Goal: Task Accomplishment & Management: Complete application form

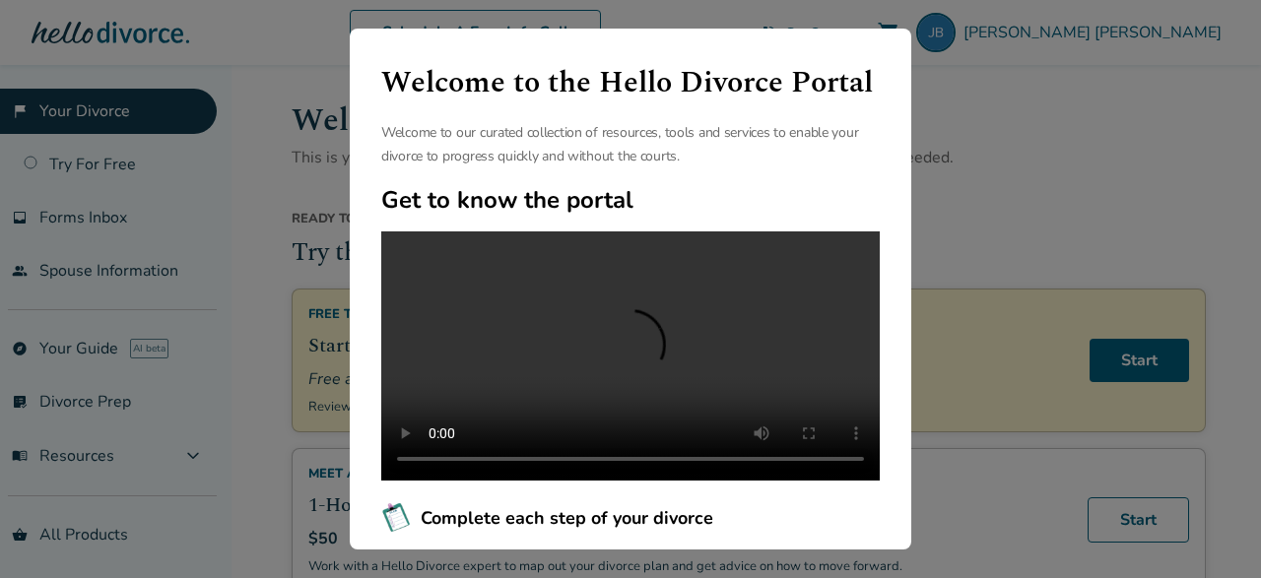
scroll to position [295, 0]
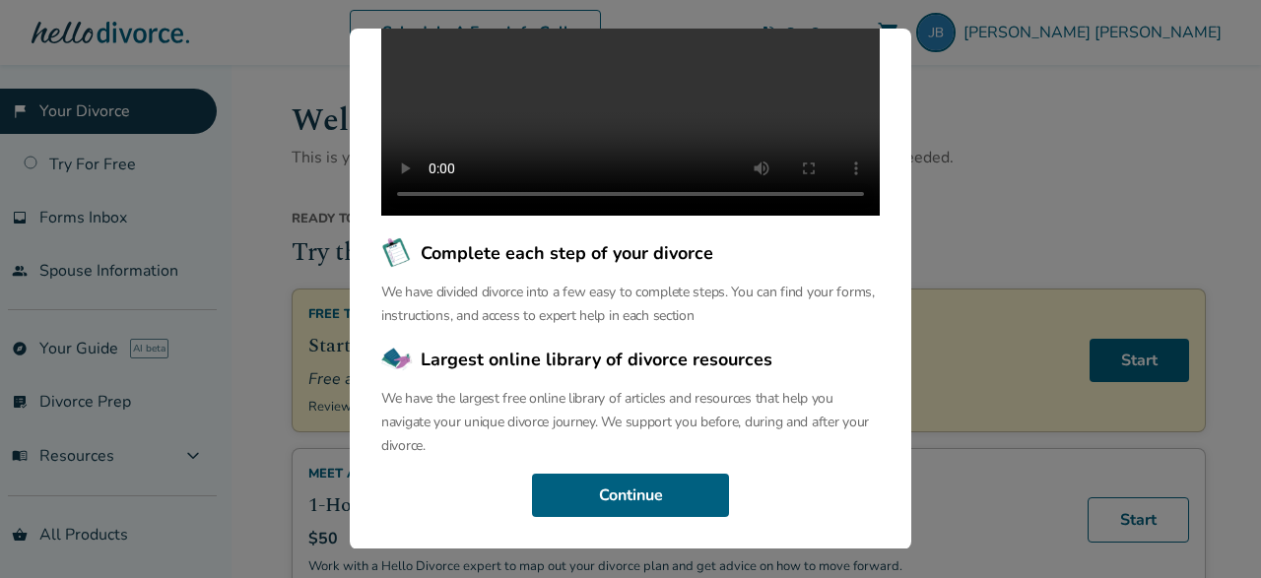
click at [969, 184] on div "Welcome to the Hello Divorce Portal Welcome to our curated collection of resour…" at bounding box center [630, 289] width 1261 height 578
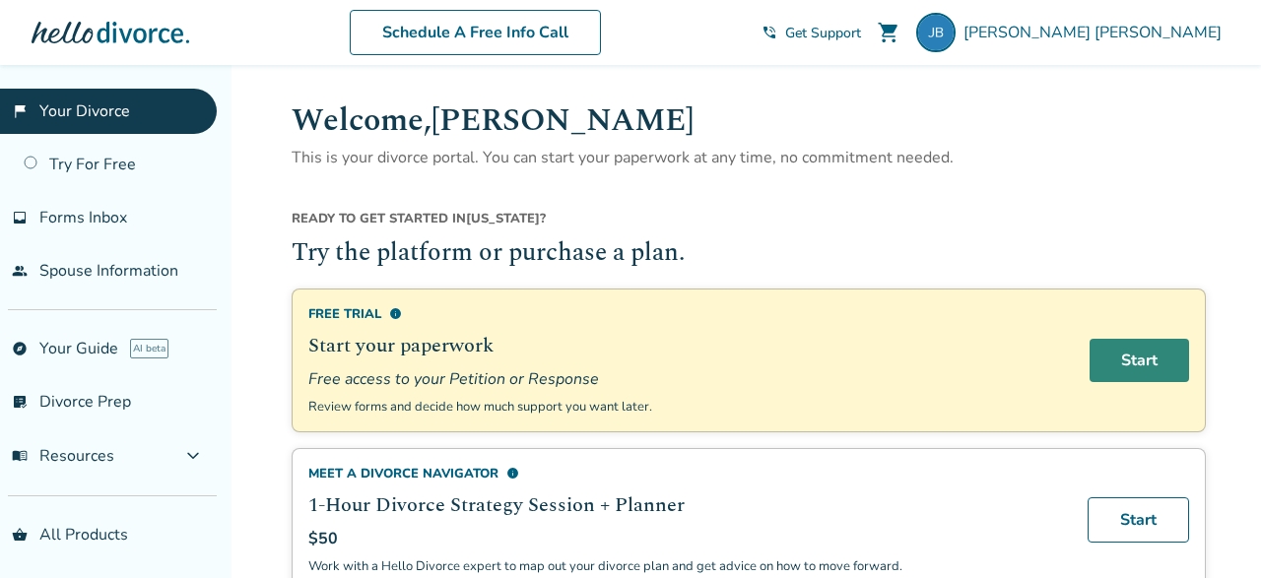
click at [1105, 350] on link "Start" at bounding box center [1138, 360] width 99 height 43
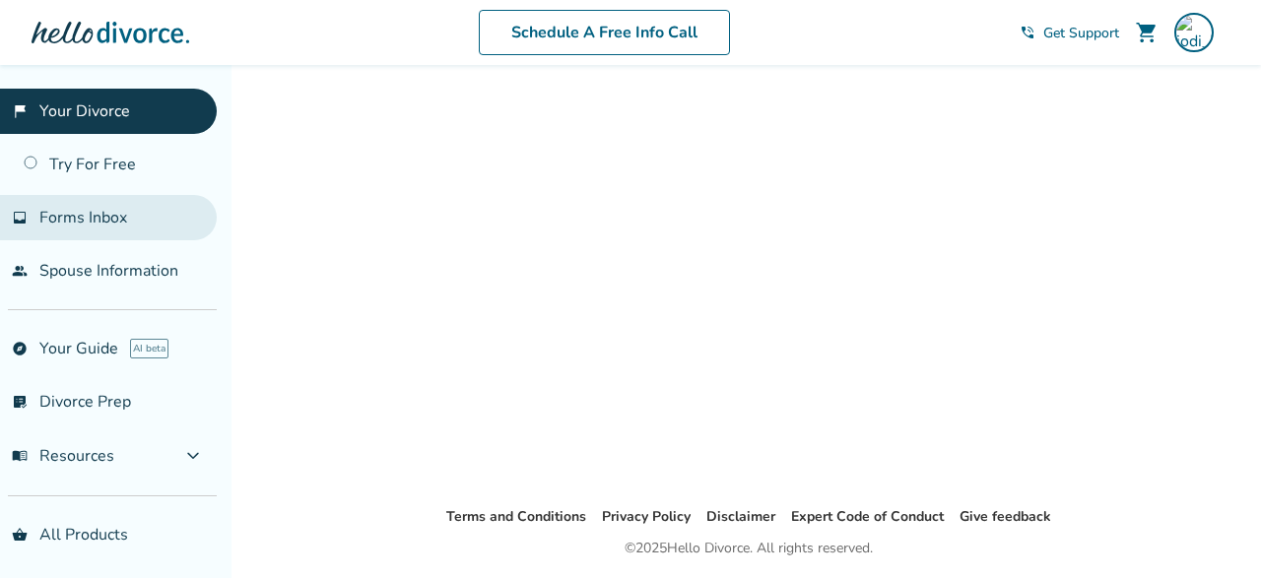
click at [129, 216] on link "inbox Forms Inbox" at bounding box center [108, 217] width 217 height 45
